Goal: Task Accomplishment & Management: Use online tool/utility

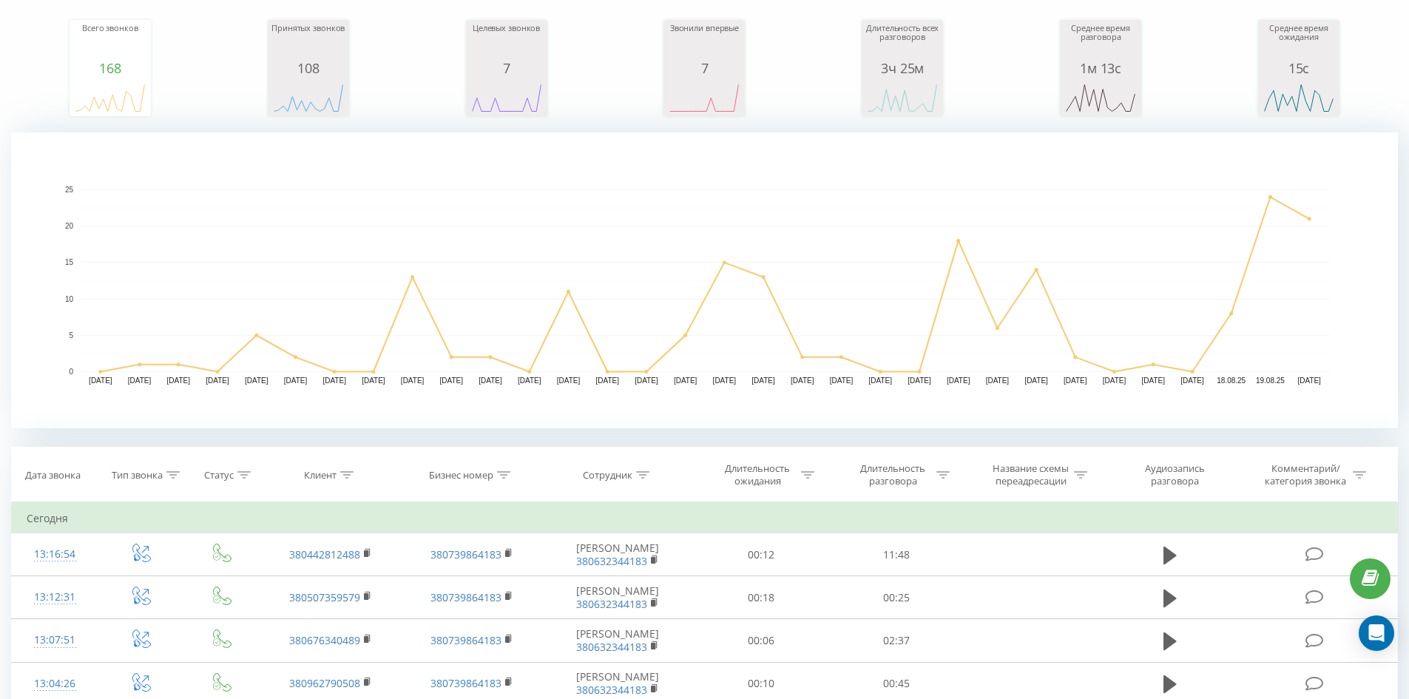
scroll to position [311, 0]
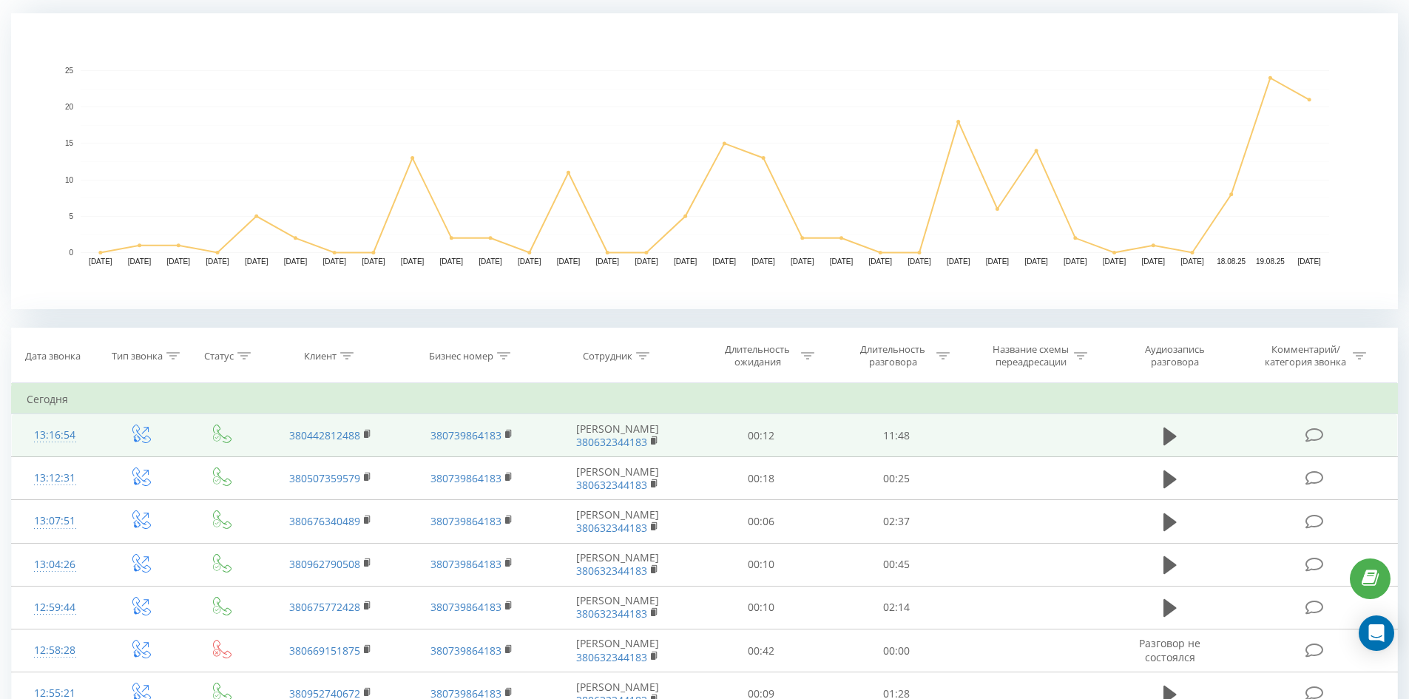
drag, startPoint x: 1008, startPoint y: 443, endPoint x: 1020, endPoint y: 450, distance: 14.2
click at [1008, 443] on td at bounding box center [1034, 435] width 141 height 43
click at [1169, 434] on icon at bounding box center [1170, 436] width 13 height 18
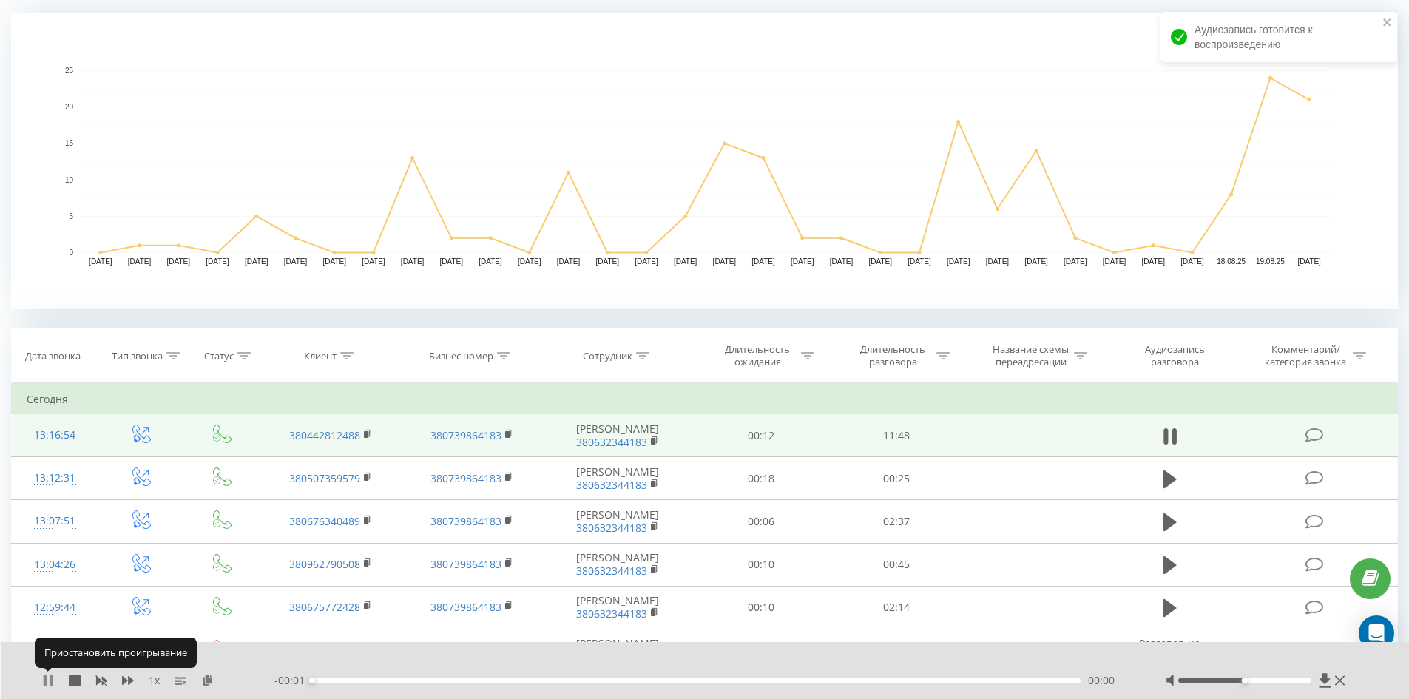
click at [49, 684] on icon at bounding box center [48, 681] width 12 height 12
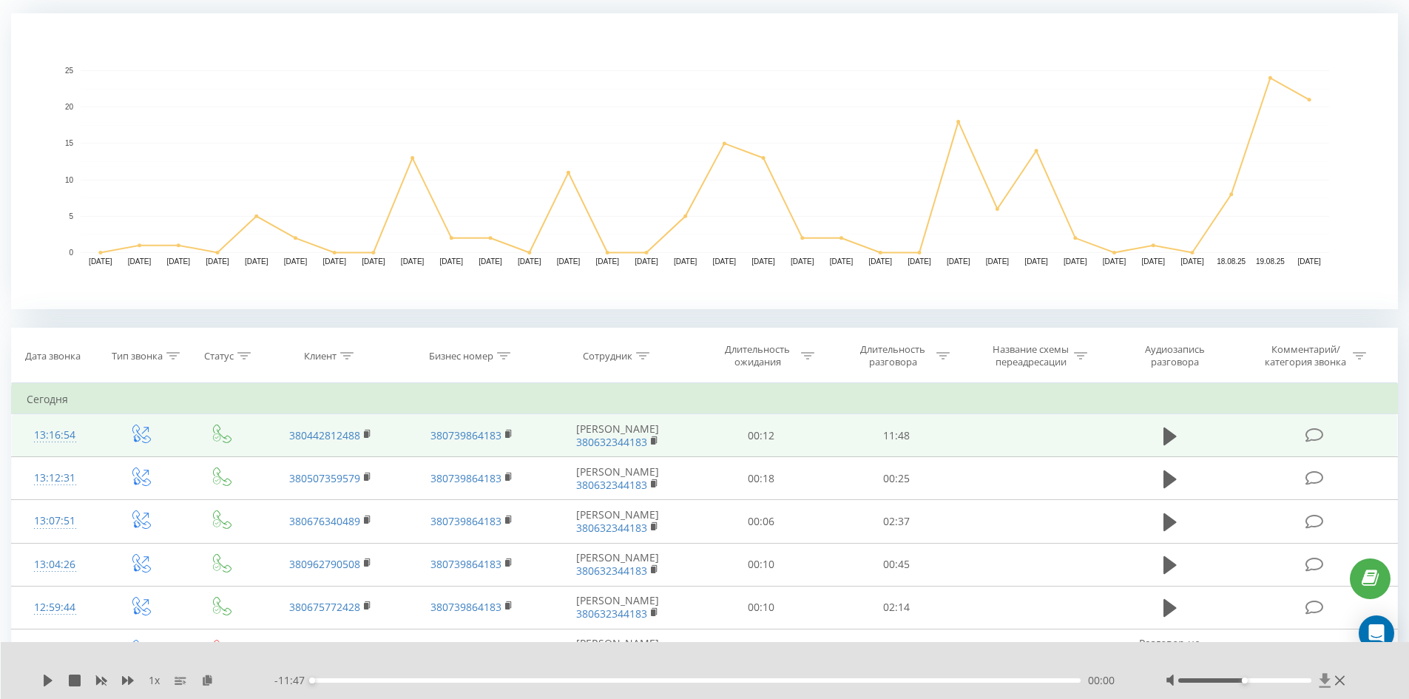
click at [1327, 681] on icon at bounding box center [1325, 680] width 11 height 14
click at [1327, 678] on icon at bounding box center [1325, 680] width 11 height 14
click at [1324, 678] on icon at bounding box center [1325, 680] width 13 height 15
